Goal: Task Accomplishment & Management: Use online tool/utility

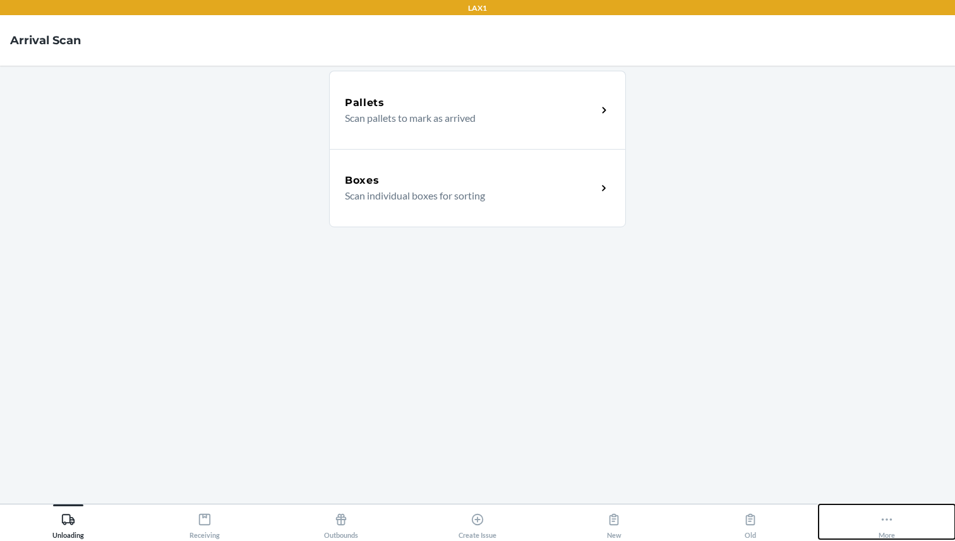
click at [886, 520] on icon at bounding box center [887, 520] width 11 height 3
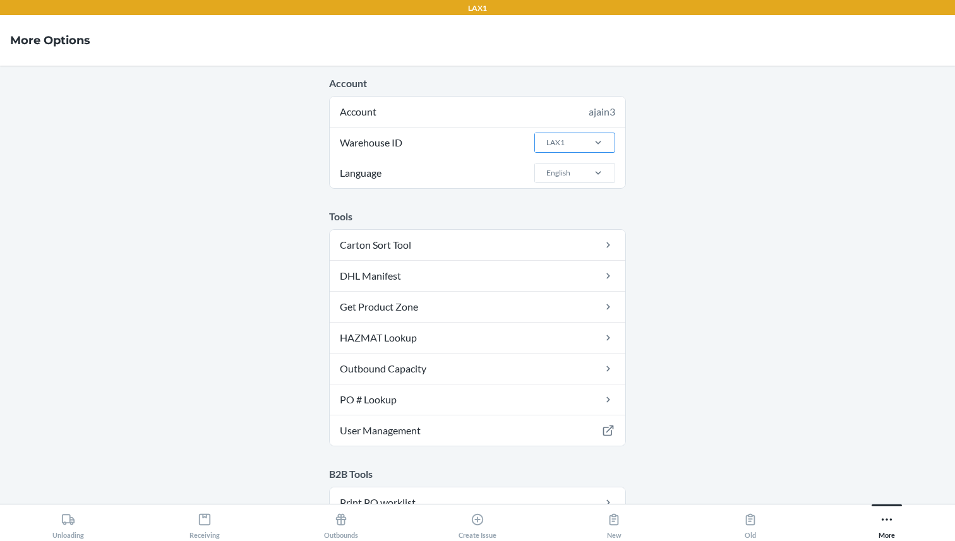
click at [573, 135] on div "LAX1" at bounding box center [558, 142] width 47 height 19
click at [546, 137] on input "Warehouse ID LAX1" at bounding box center [545, 142] width 1 height 11
click at [577, 328] on div "TST_LOG" at bounding box center [579, 330] width 68 height 24
click at [546, 148] on input "Warehouse ID option TST2 focused, 23 of 24. 24 results available. Use Up and Do…" at bounding box center [545, 142] width 1 height 11
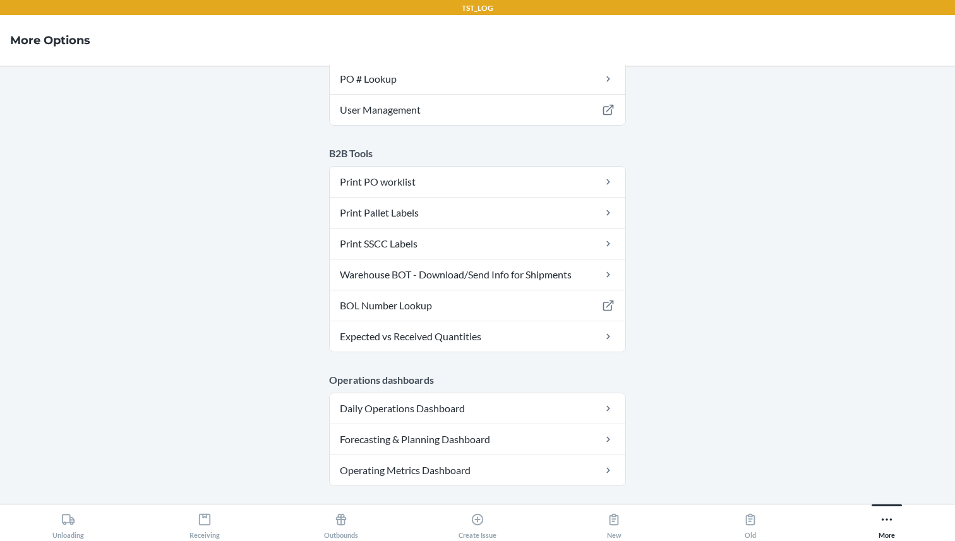
scroll to position [334, 0]
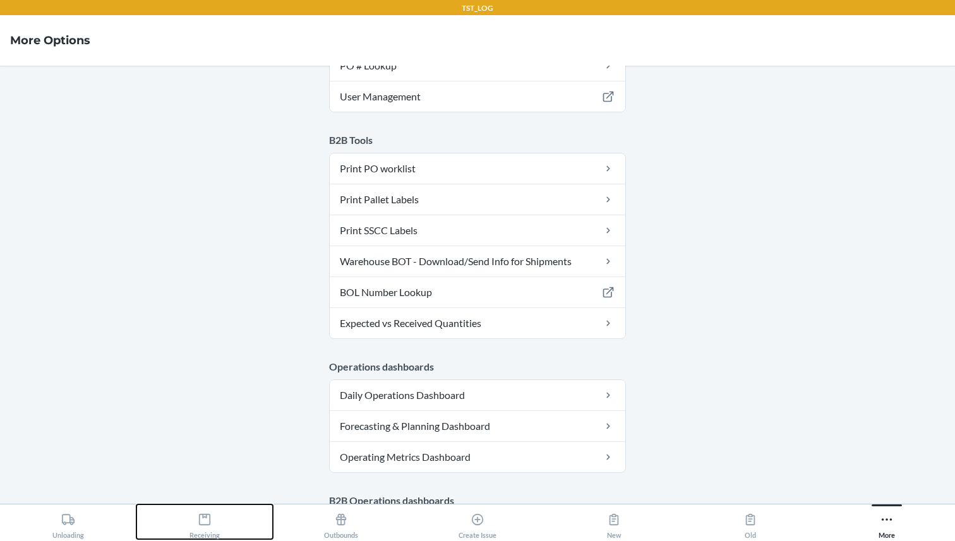
click at [201, 505] on button "Receiving" at bounding box center [204, 522] width 136 height 35
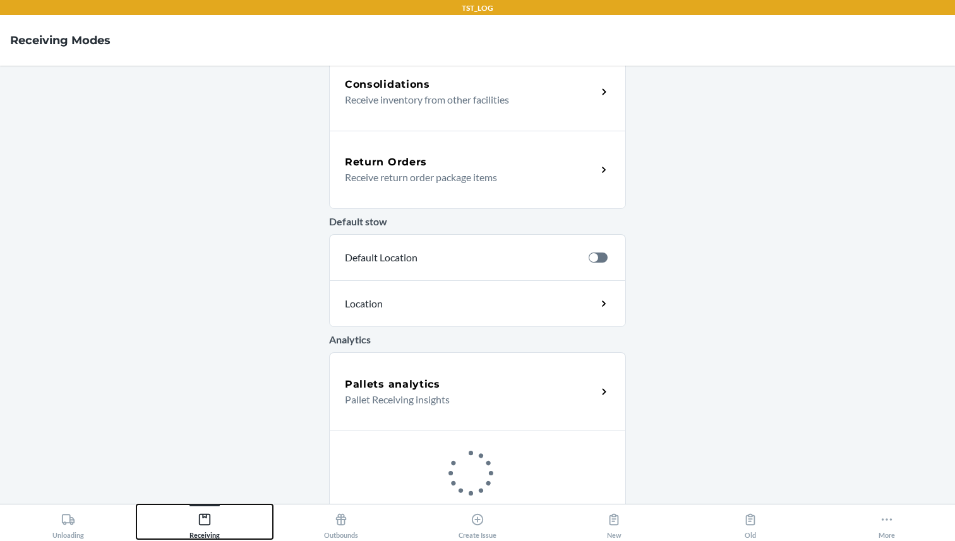
click at [201, 514] on icon at bounding box center [204, 519] width 11 height 11
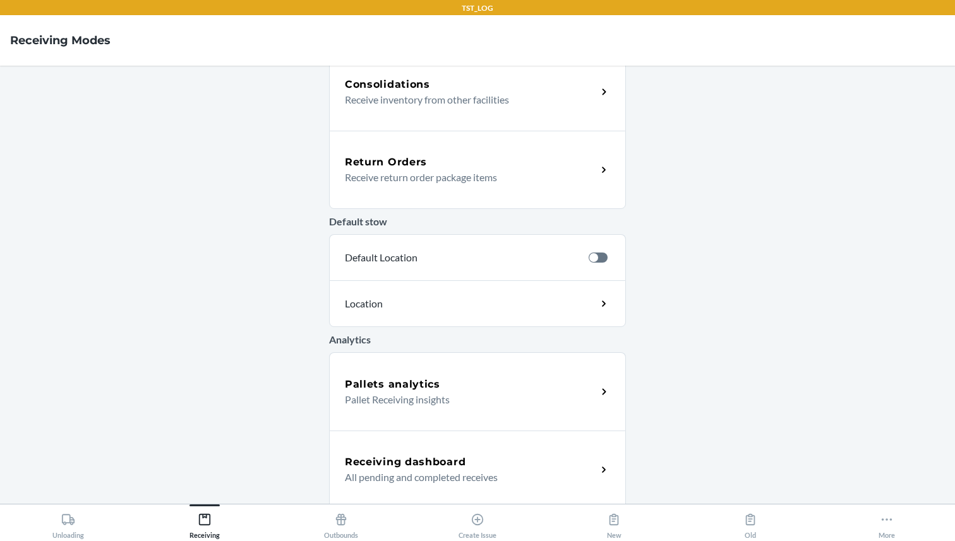
click at [477, 178] on p "Receive return order package items" at bounding box center [466, 177] width 242 height 15
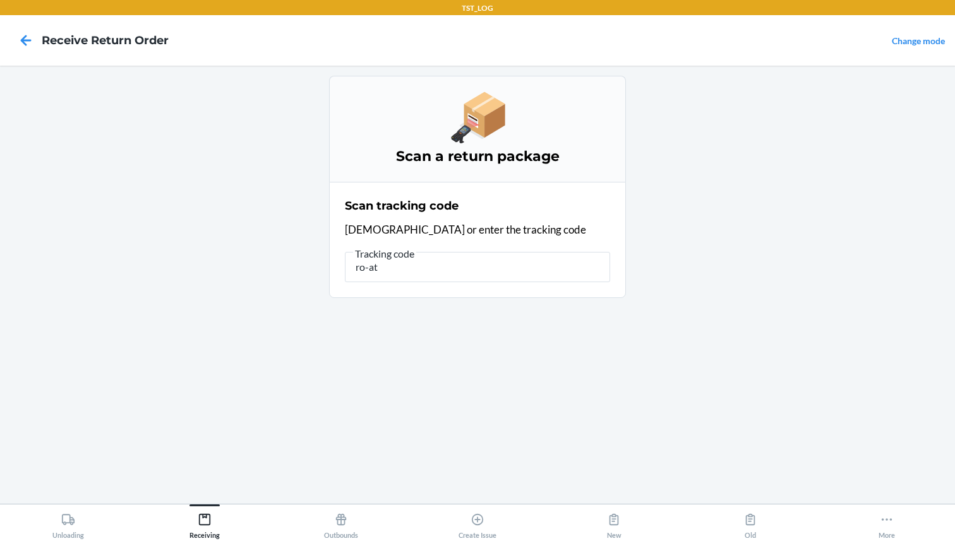
type input "ro-ati"
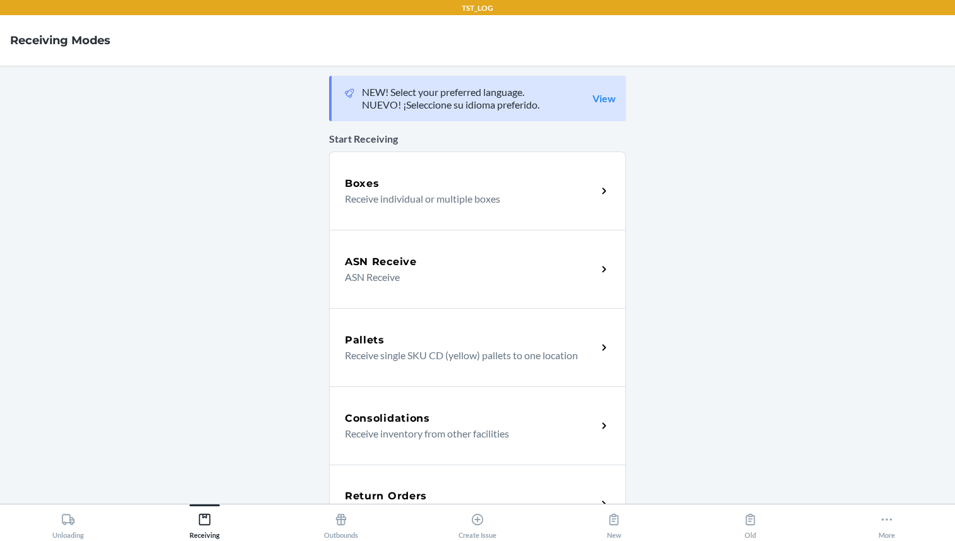
scroll to position [172, 0]
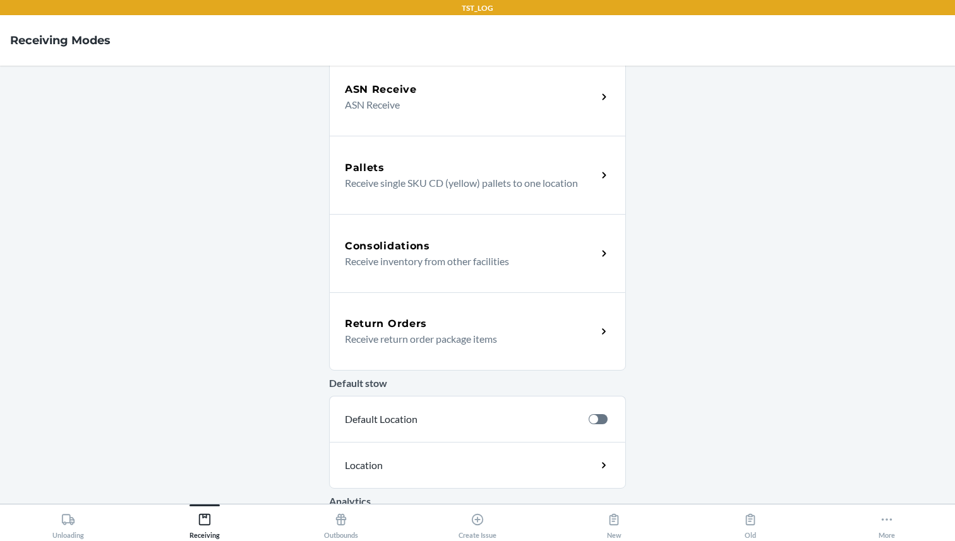
click at [455, 331] on div "Return Orders" at bounding box center [471, 323] width 252 height 15
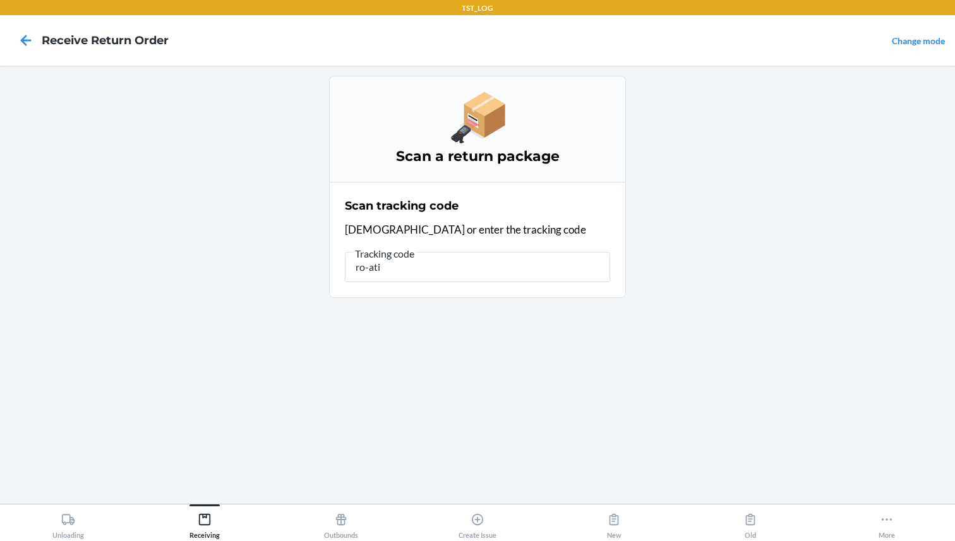
type input "ro-ati1"
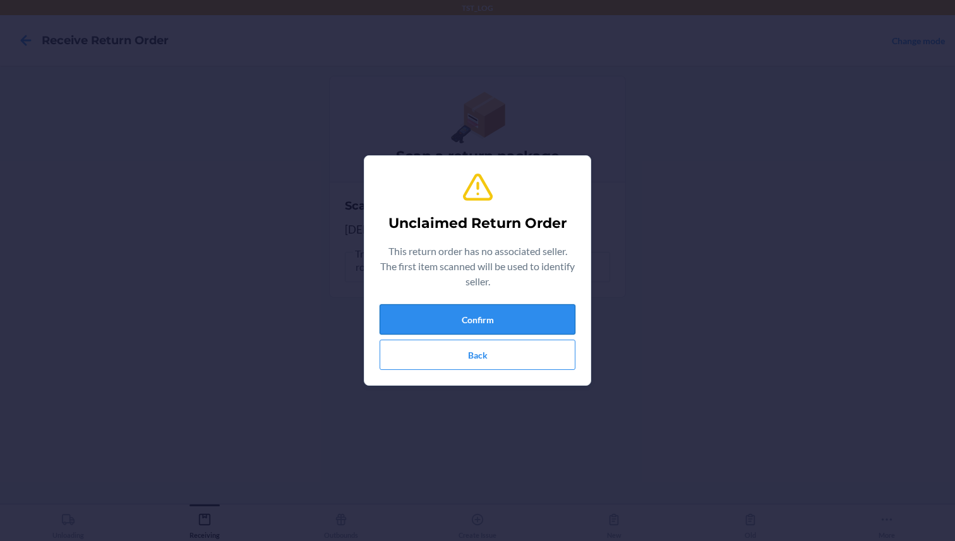
click at [441, 315] on button "Confirm" at bounding box center [478, 319] width 196 height 30
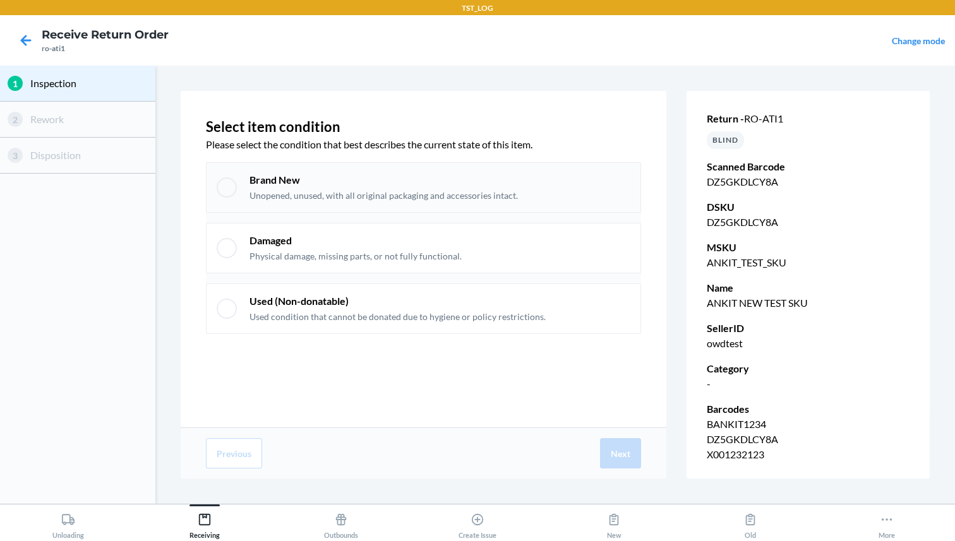
click at [231, 190] on div at bounding box center [227, 188] width 20 height 20
checkbox input "true"
click at [725, 441] on p "DZ5GKDLCY8A" at bounding box center [808, 439] width 203 height 15
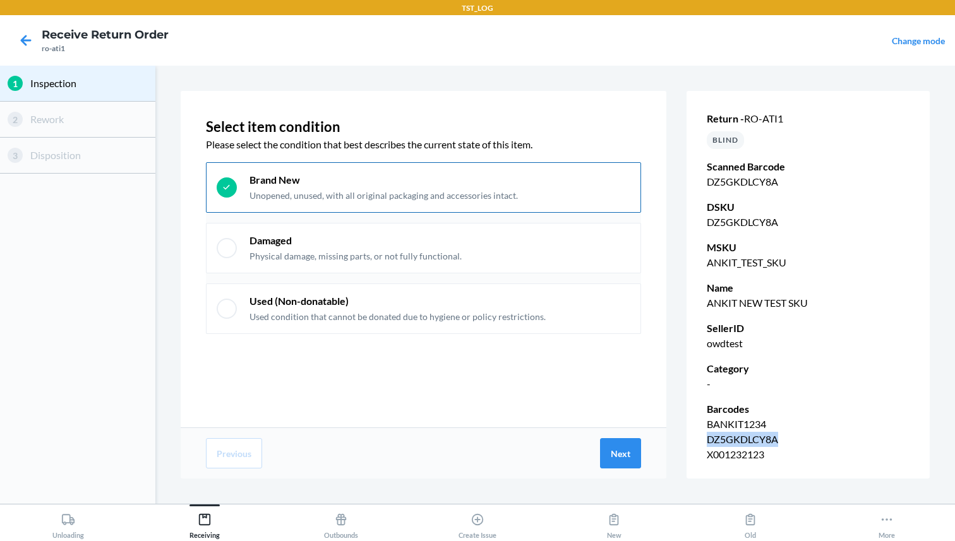
click at [725, 441] on p "DZ5GKDLCY8A" at bounding box center [808, 439] width 203 height 15
click at [725, 453] on p "X001232123" at bounding box center [808, 454] width 203 height 15
click at [728, 424] on p "BANKIT1234" at bounding box center [808, 424] width 203 height 15
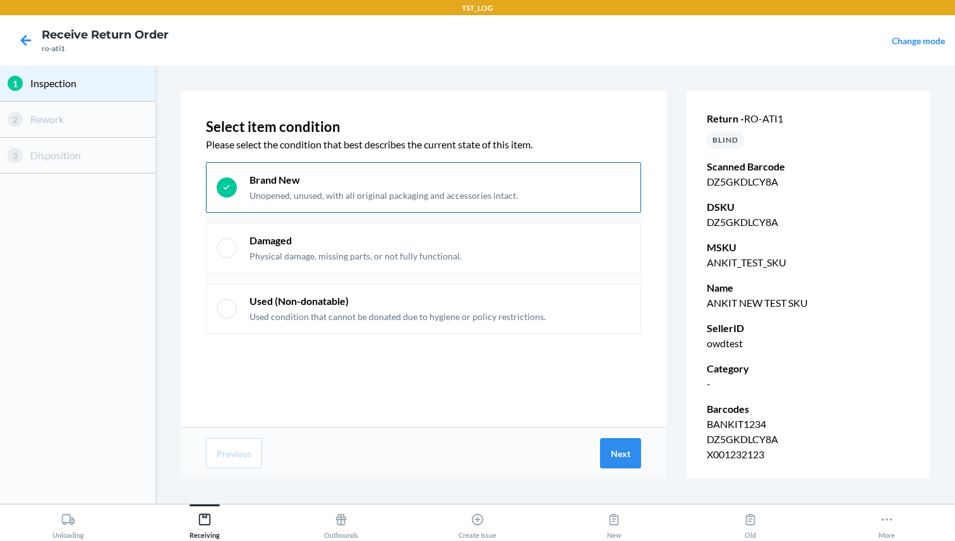
click at [729, 438] on p "DZ5GKDLCY8A" at bounding box center [808, 439] width 203 height 15
drag, startPoint x: 707, startPoint y: 411, endPoint x: 774, endPoint y: 454, distance: 79.9
click at [774, 454] on div "Barcodes BANKIT1234 DZ5GKDLCY8A X001232123" at bounding box center [808, 432] width 203 height 61
copy div "Barcodes BANKIT1234 DZ5GKDLCY8A X001232123"
